Goal: Information Seeking & Learning: Understand process/instructions

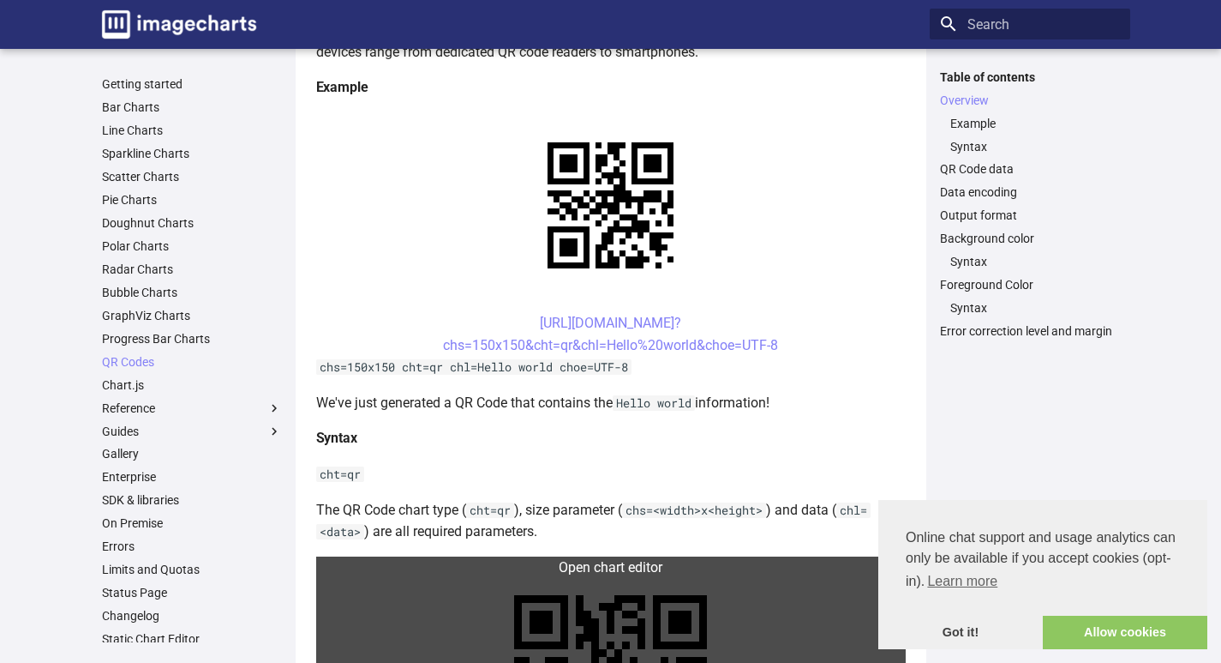
scroll to position [257, 0]
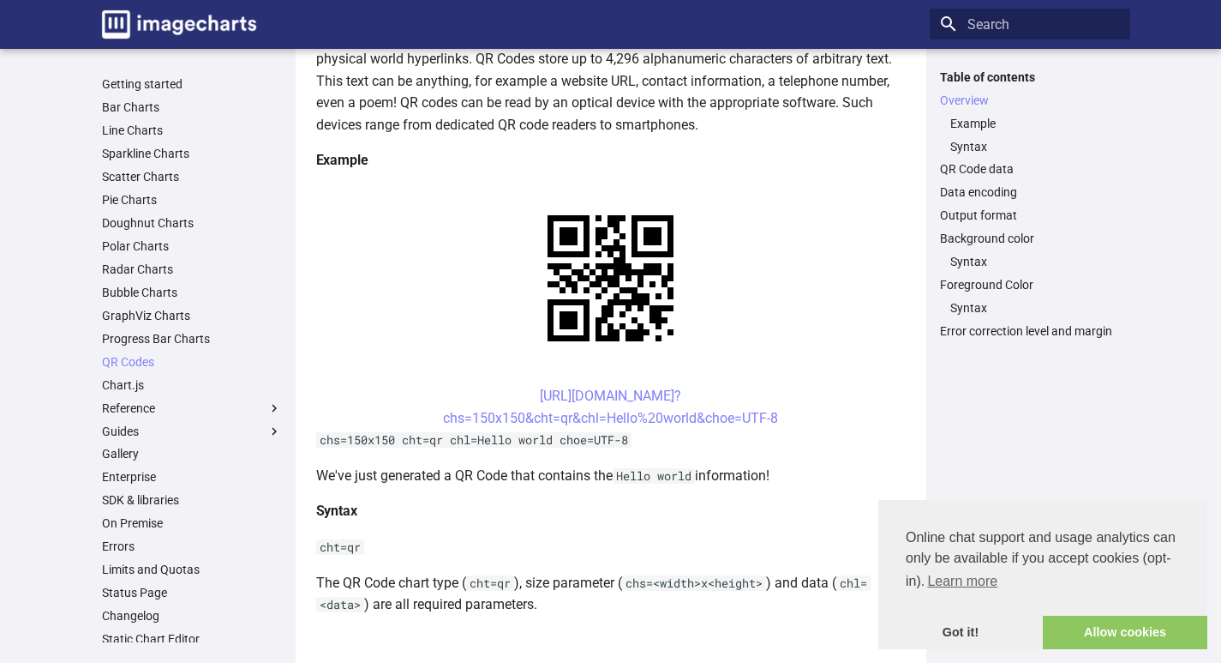
drag, startPoint x: 507, startPoint y: 393, endPoint x: 711, endPoint y: 393, distance: 204.0
click at [711, 393] on center "[URL][DOMAIN_NAME]? chs=150x150&cht=qr&chl=Hello%20world&choe=UTF-8" at bounding box center [611, 407] width 590 height 44
copy link "[URL][DOMAIN_NAME]?"
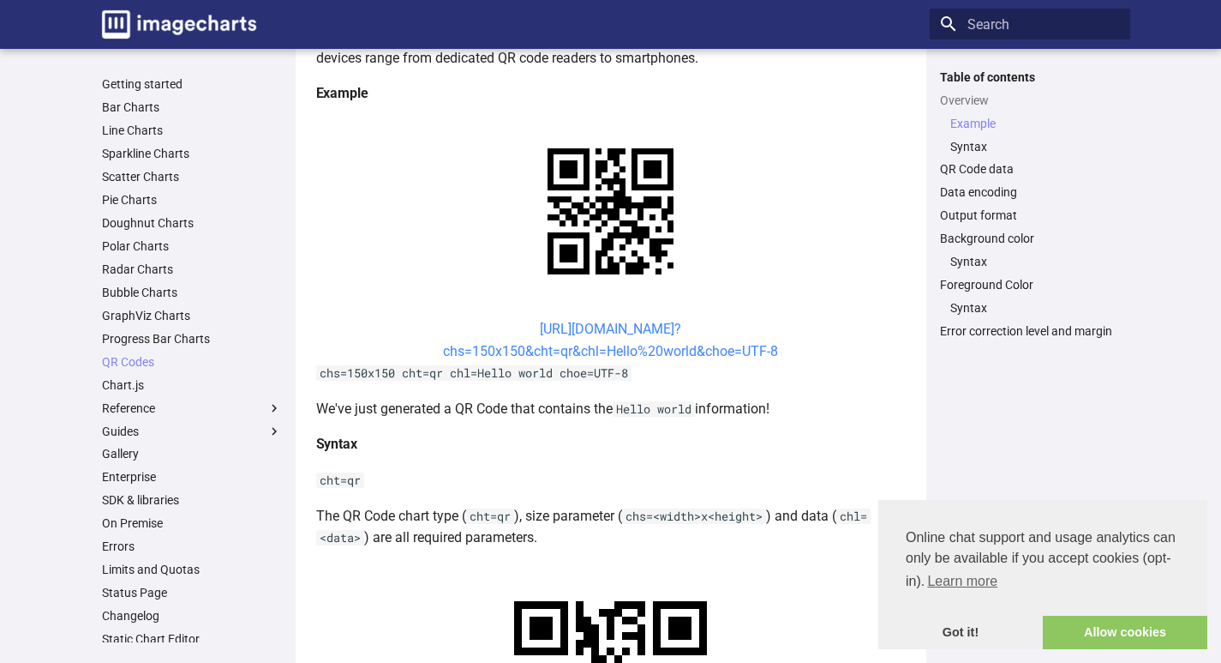
scroll to position [343, 0]
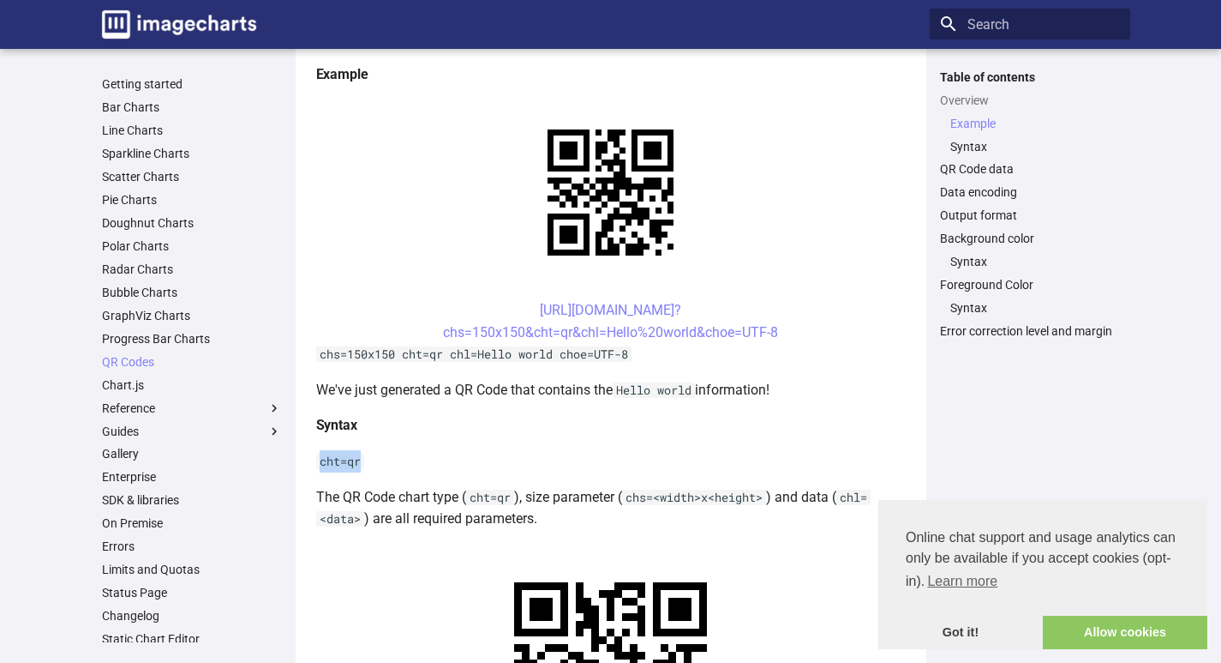
drag, startPoint x: 318, startPoint y: 461, endPoint x: 363, endPoint y: 462, distance: 45.4
click at [367, 465] on p "cht=qr" at bounding box center [611, 461] width 590 height 22
copy code "cht=qr"
drag, startPoint x: 437, startPoint y: 334, endPoint x: 776, endPoint y: 335, distance: 338.6
click at [776, 335] on center "[URL][DOMAIN_NAME]? chs=150x150&cht=qr&chl=Hello%20world&choe=UTF-8" at bounding box center [611, 321] width 590 height 44
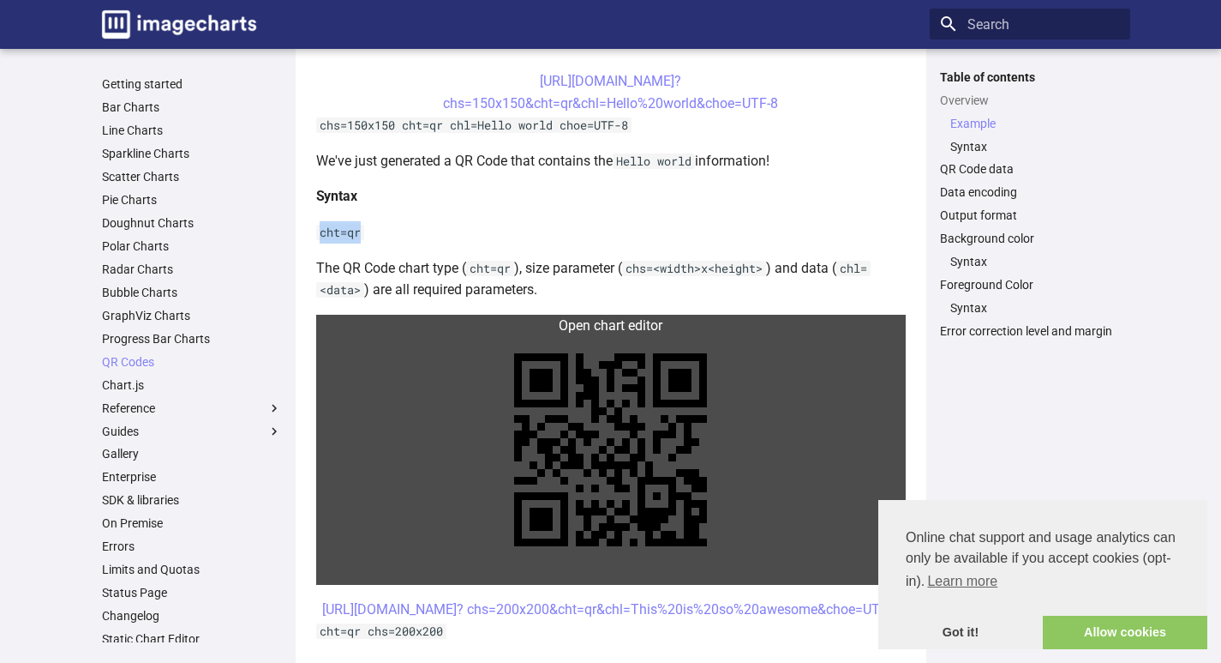
scroll to position [686, 0]
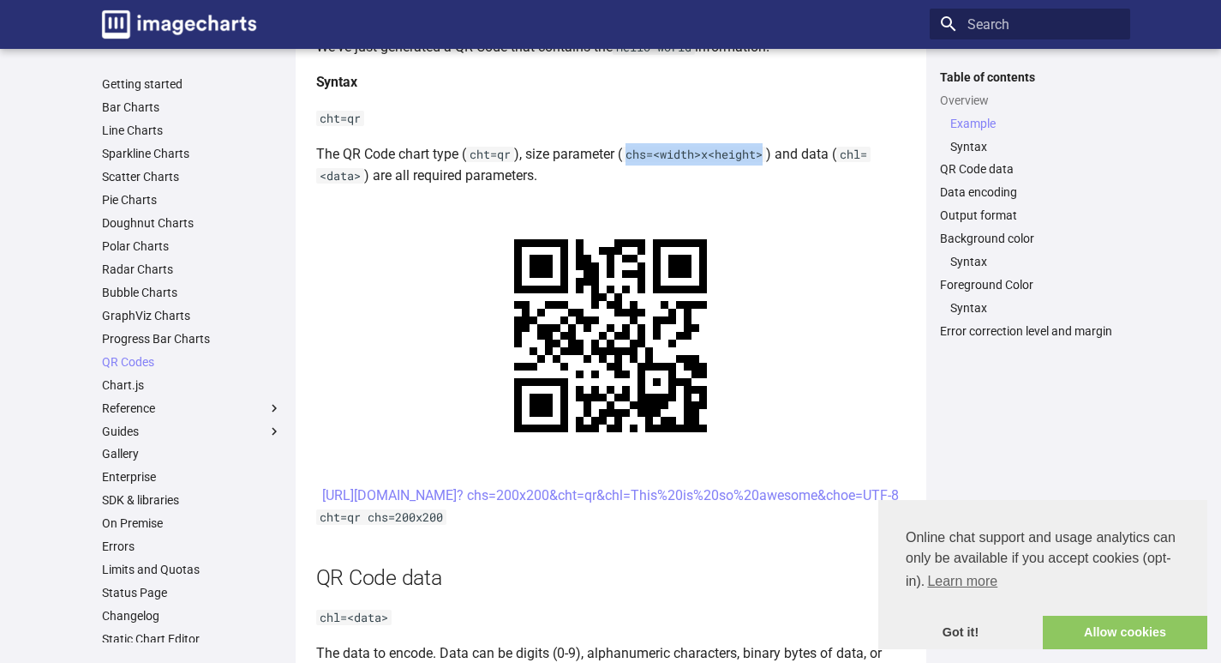
drag, startPoint x: 630, startPoint y: 155, endPoint x: 770, endPoint y: 155, distance: 139.7
click at [766, 155] on code "chs=<width>x<height>" at bounding box center [694, 154] width 144 height 15
copy code "chs=<width>x<height>"
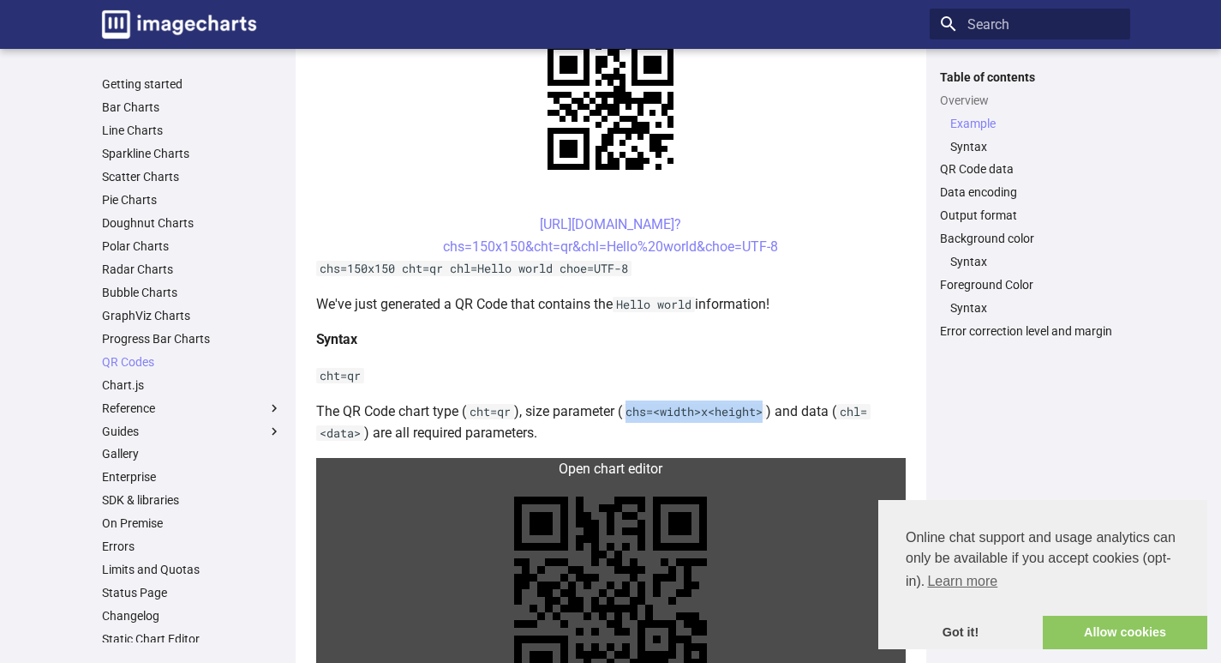
scroll to position [514, 0]
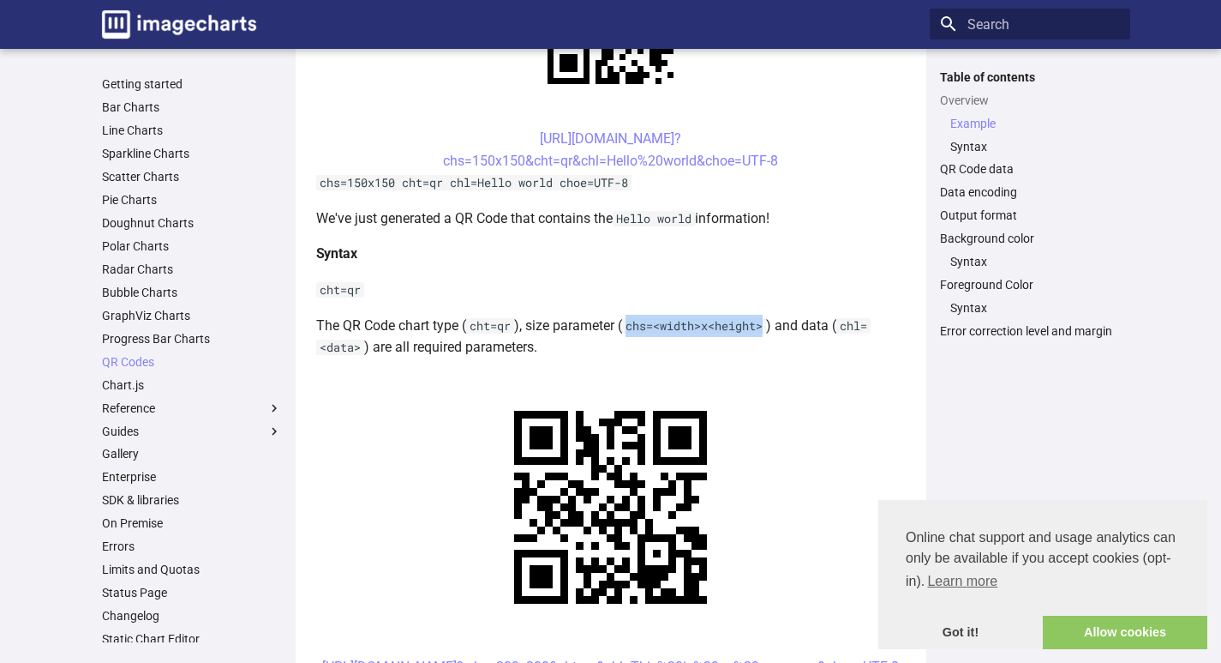
click at [654, 333] on p "The QR Code chart type ( cht=qr ), size parameter ( chs=<width>x<height> ) and …" at bounding box center [611, 337] width 590 height 44
drag, startPoint x: 630, startPoint y: 327, endPoint x: 656, endPoint y: 327, distance: 25.7
click at [656, 327] on code "chs=<width>x<height>" at bounding box center [694, 325] width 144 height 15
copy code "chs="
drag, startPoint x: 847, startPoint y: 322, endPoint x: 872, endPoint y: 328, distance: 25.6
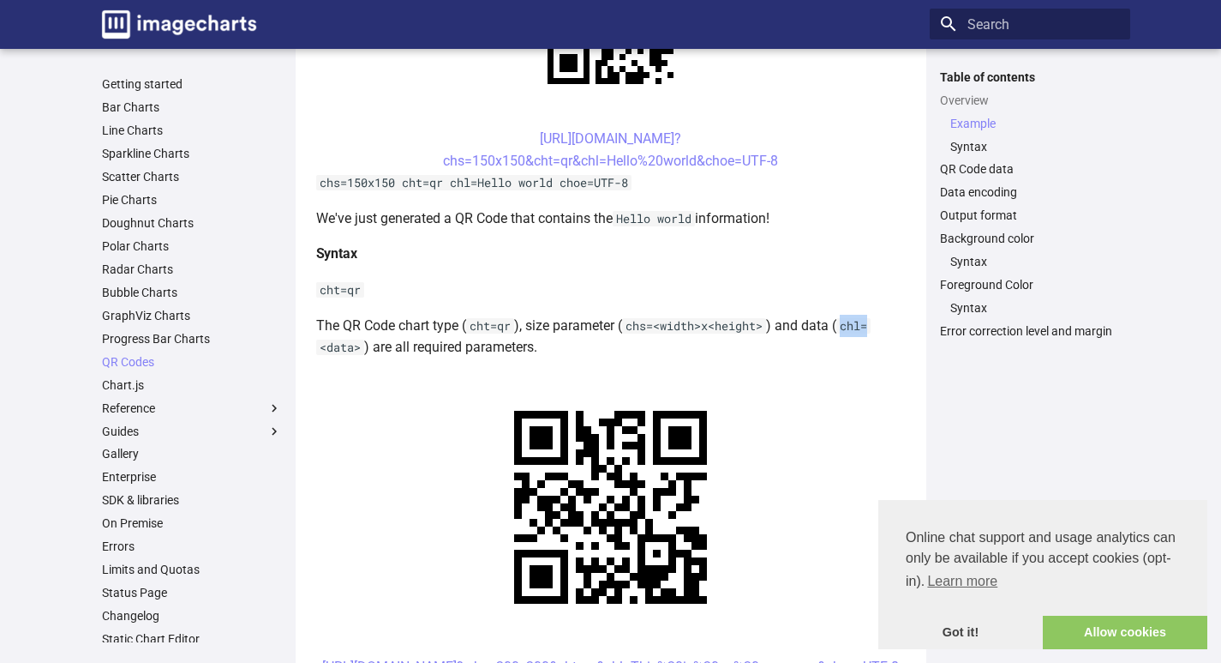
click at [871, 328] on code "chl=<data>" at bounding box center [593, 337] width 555 height 38
copy code "chl="
